Goal: Navigation & Orientation: Find specific page/section

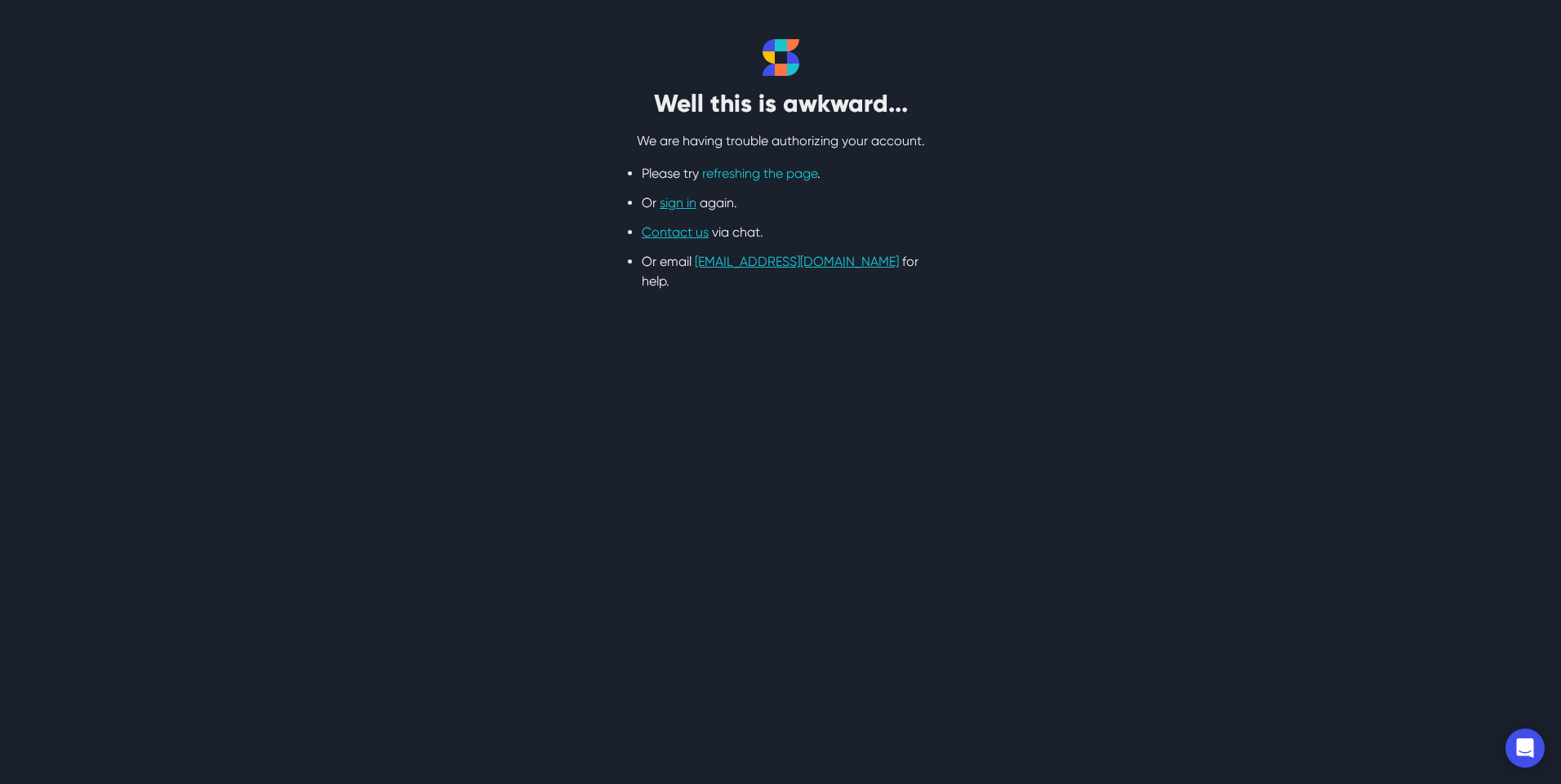
click at [762, 177] on link "refreshing the page" at bounding box center [759, 174] width 115 height 16
click at [759, 179] on link "refreshing the page" at bounding box center [759, 174] width 115 height 16
click at [682, 201] on link "sign in" at bounding box center [678, 203] width 37 height 16
